Goal: Task Accomplishment & Management: Complete application form

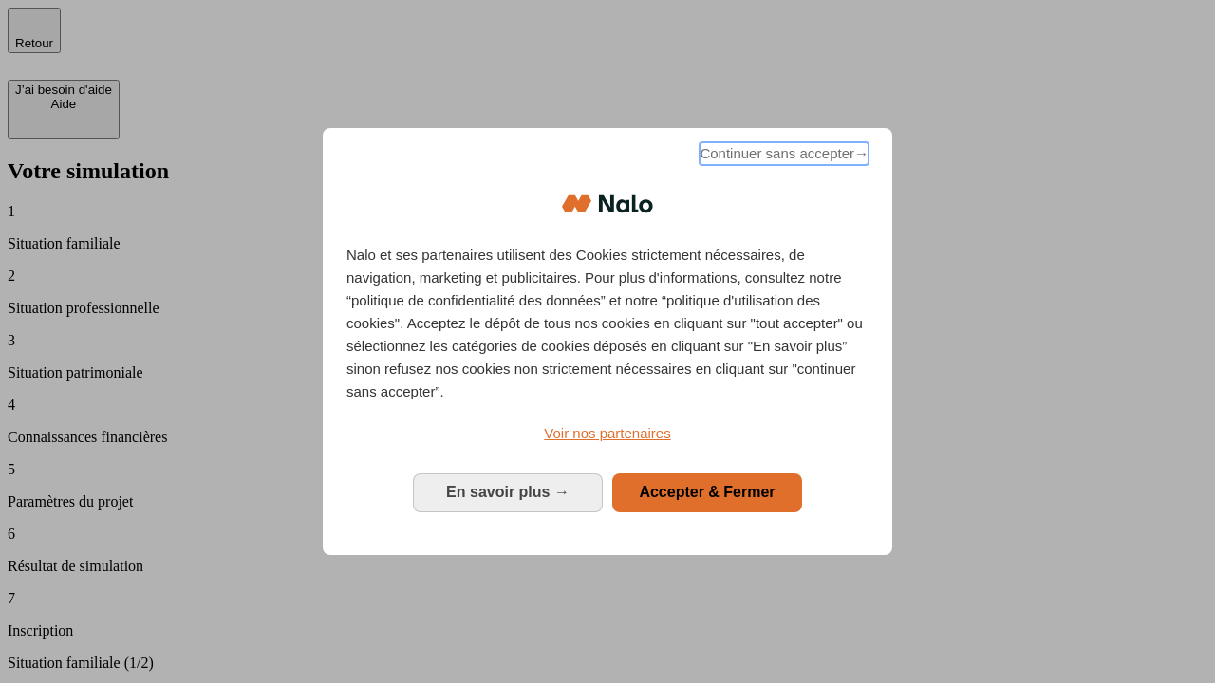
click at [782, 157] on span "Continuer sans accepter →" at bounding box center [783, 153] width 169 height 23
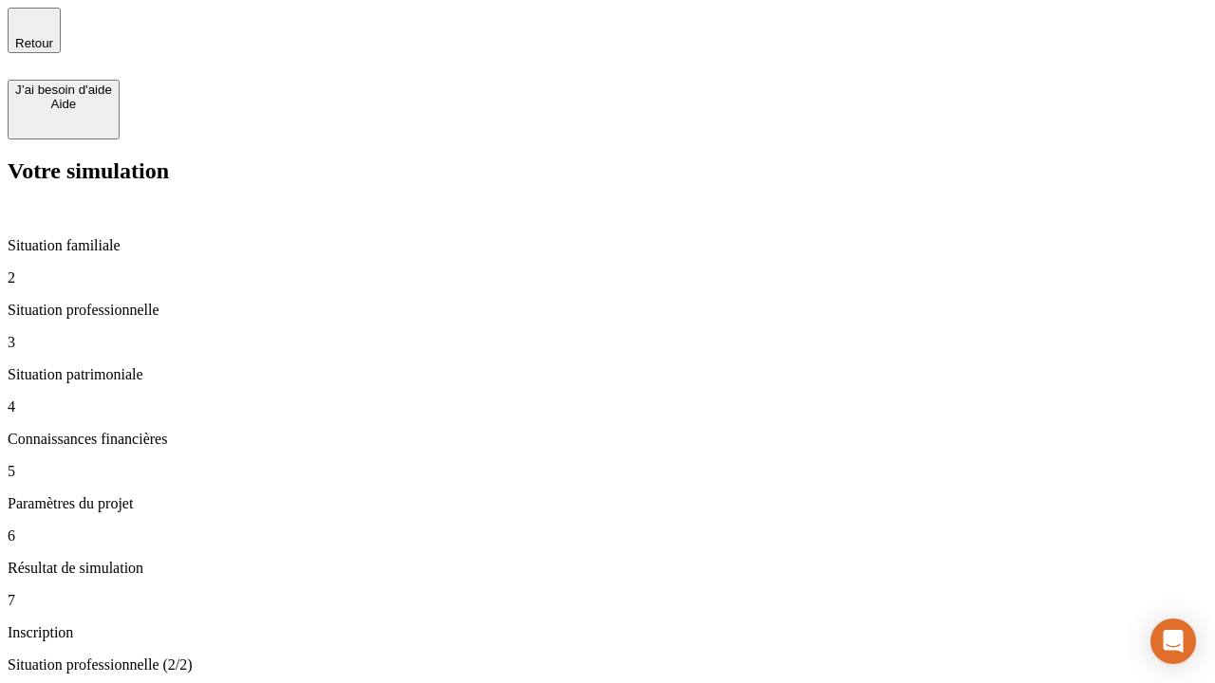
type input "70 000"
type input "1 000"
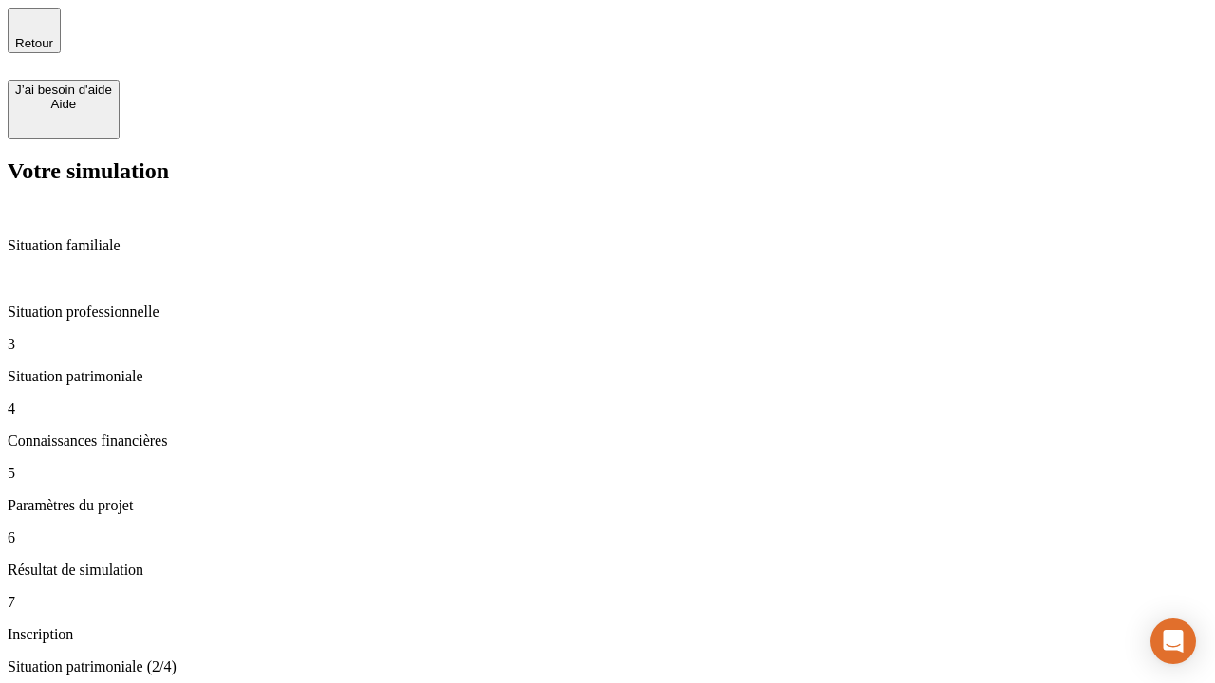
type input "800"
type input "6"
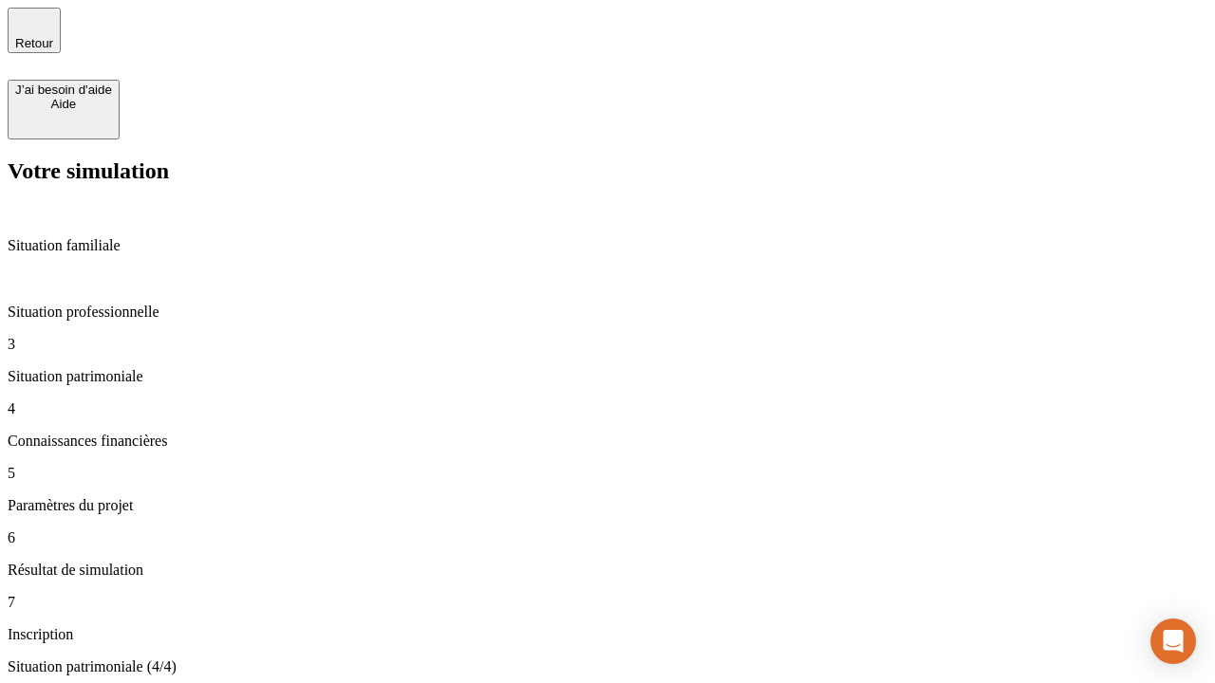
type input "400"
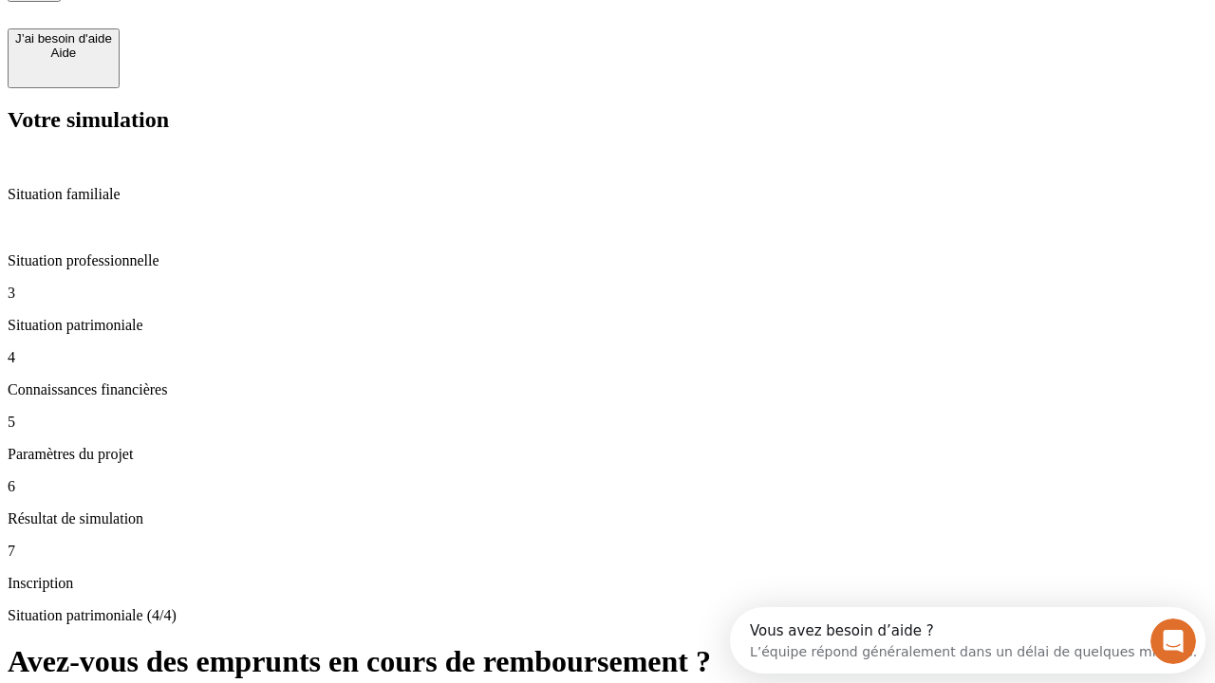
type input "3"
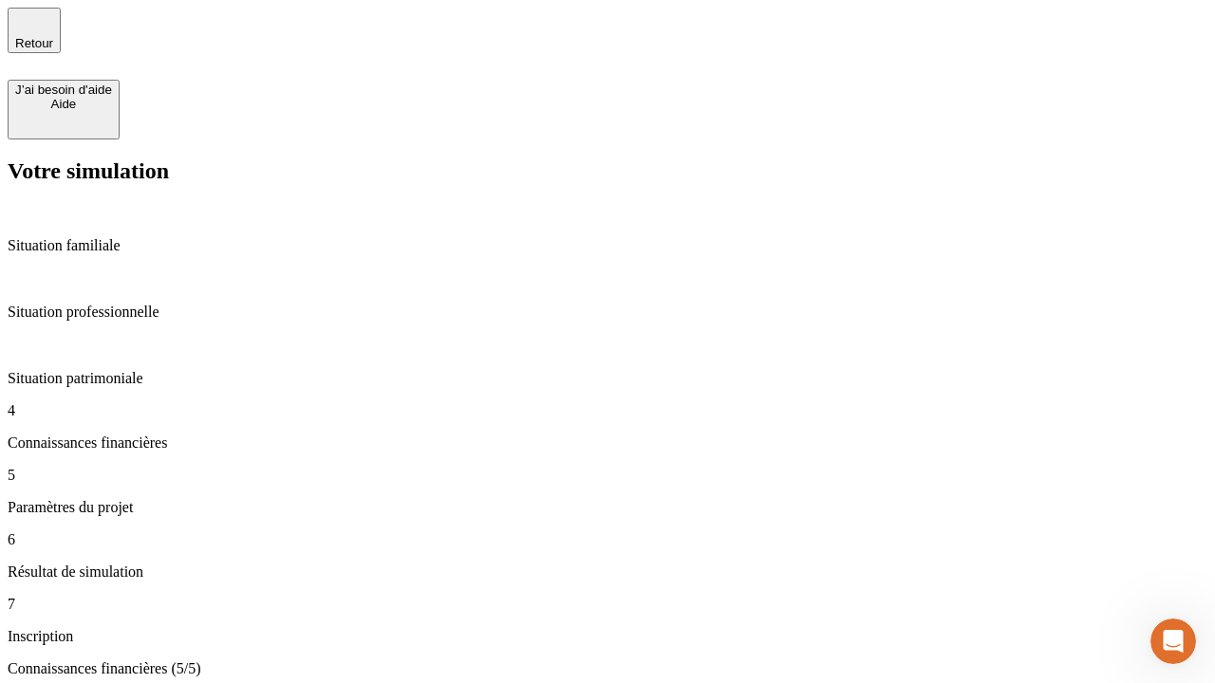
type input "35"
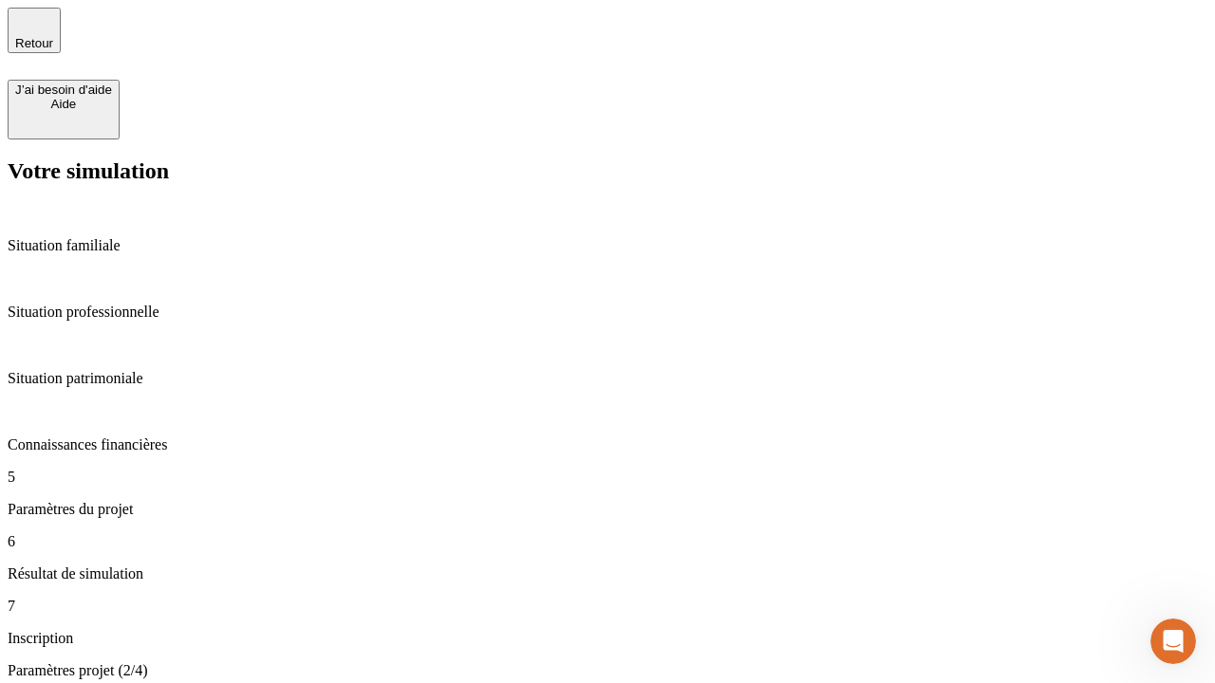
type input "500"
type input "640"
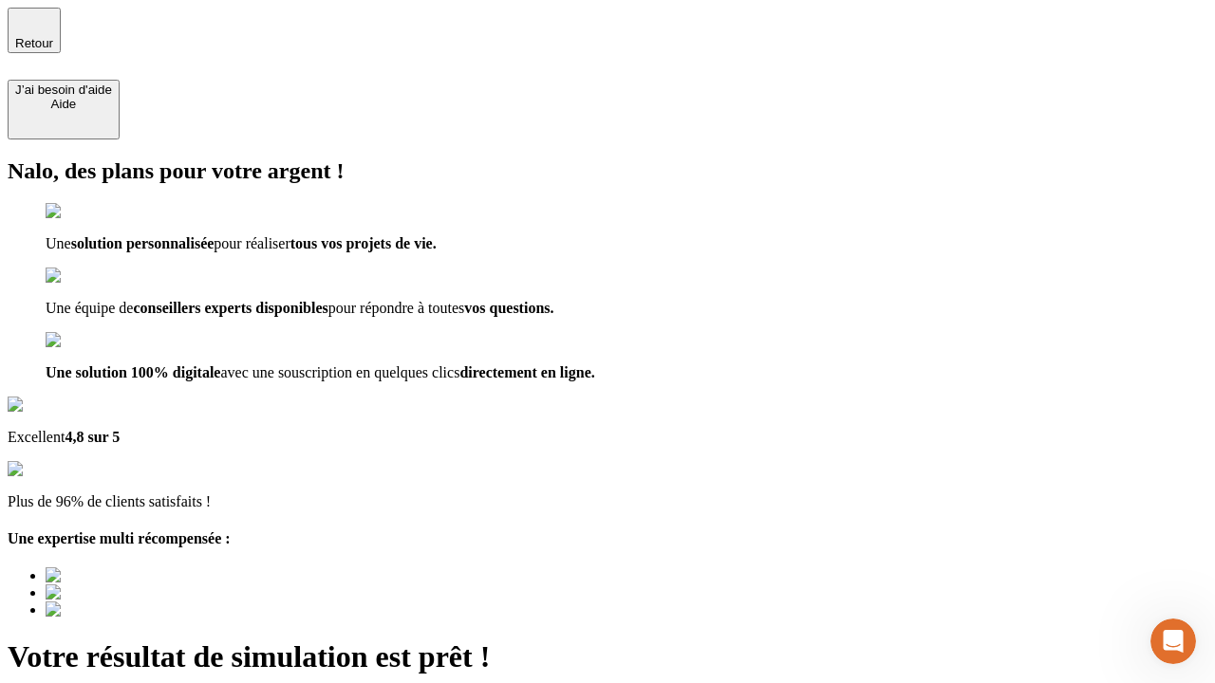
type input "[EMAIL_ADDRESS][DOMAIN_NAME]"
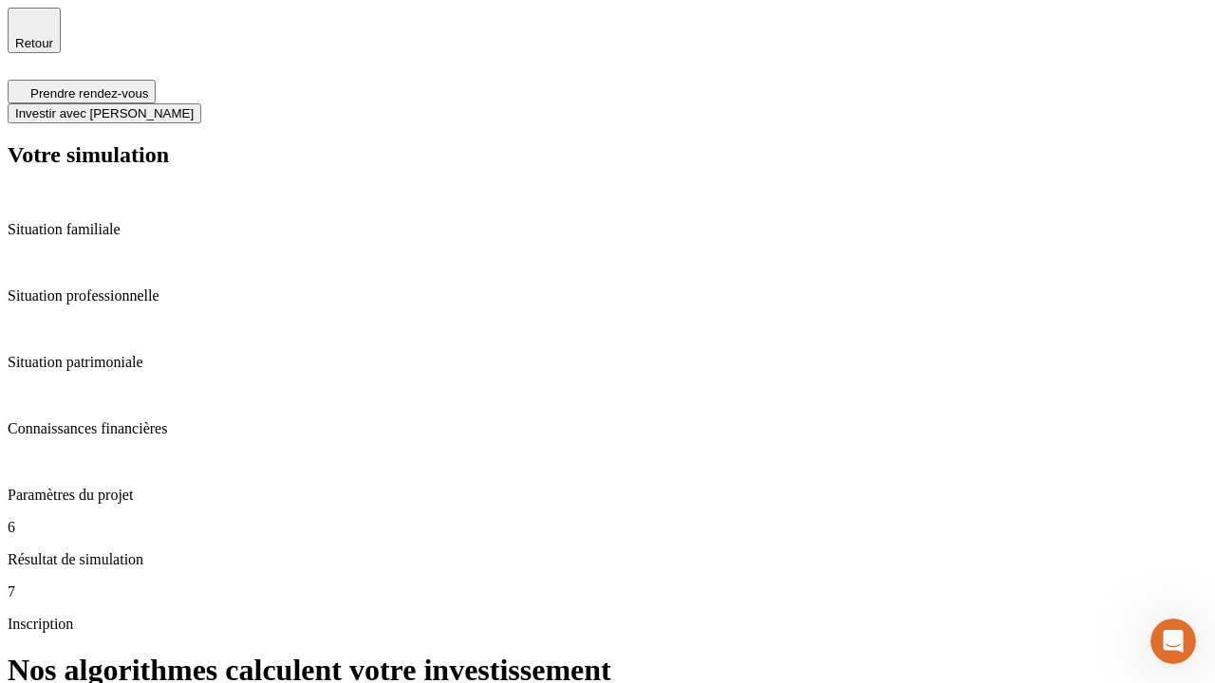
click at [194, 106] on span "Investir avec [PERSON_NAME]" at bounding box center [104, 113] width 178 height 14
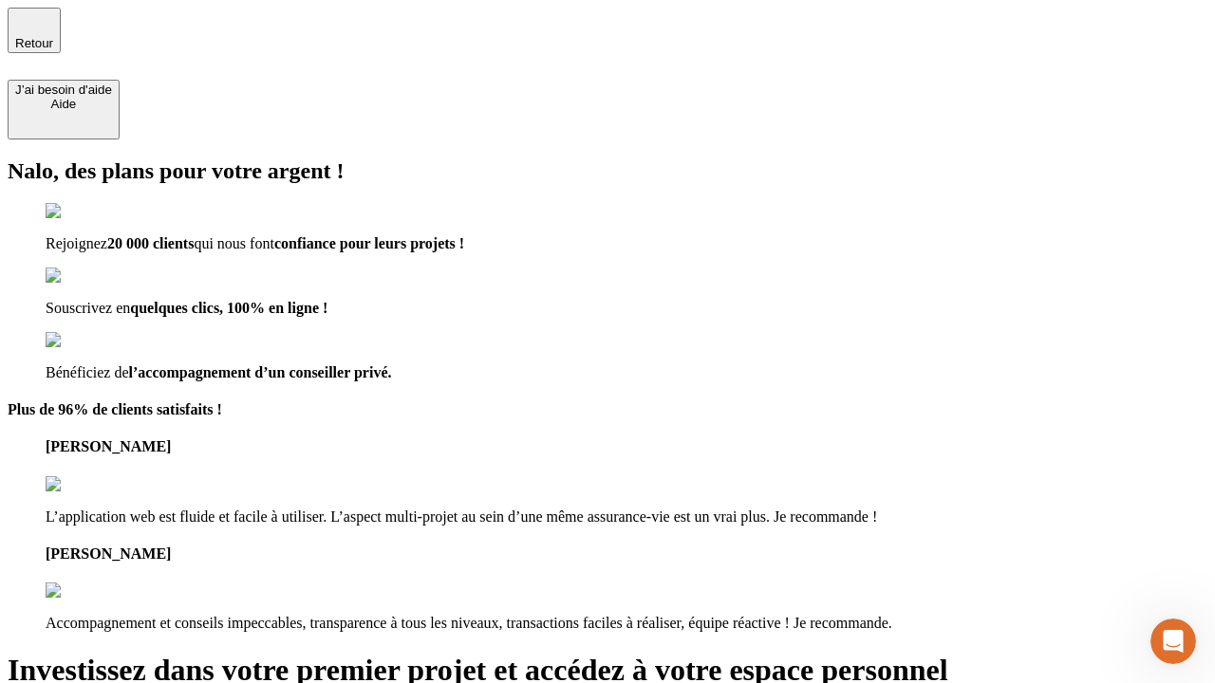
type input "[PERSON_NAME][EMAIL_ADDRESS][DOMAIN_NAME]"
